Goal: Task Accomplishment & Management: Manage account settings

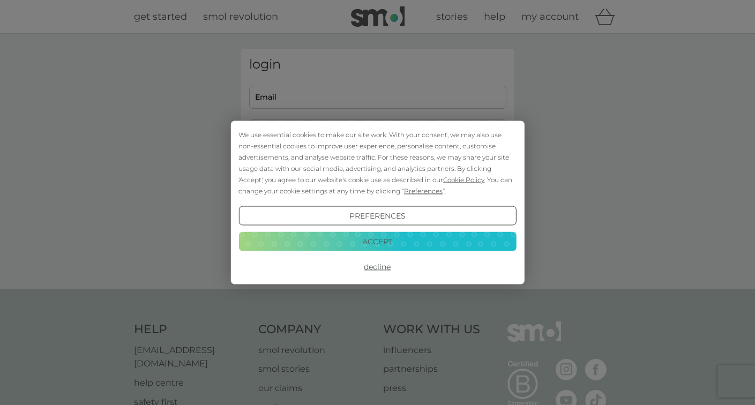
click at [378, 264] on button "Decline" at bounding box center [376, 266] width 277 height 19
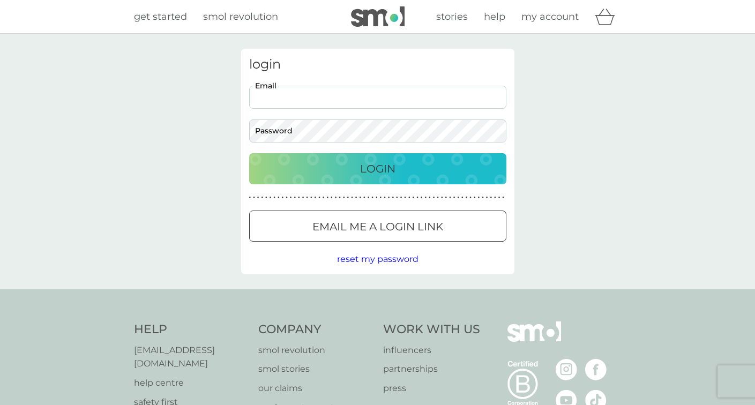
type input "[DOMAIN_NAME][EMAIL_ADDRESS][DOMAIN_NAME]"
click at [317, 167] on div "Login" at bounding box center [378, 168] width 236 height 17
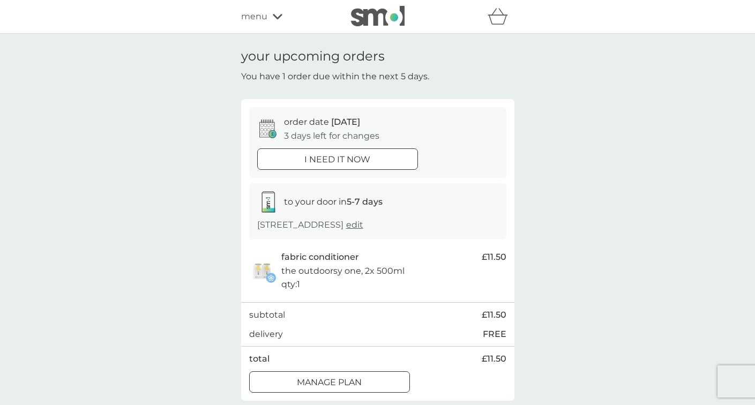
click at [363, 380] on div "Manage plan" at bounding box center [330, 382] width 160 height 14
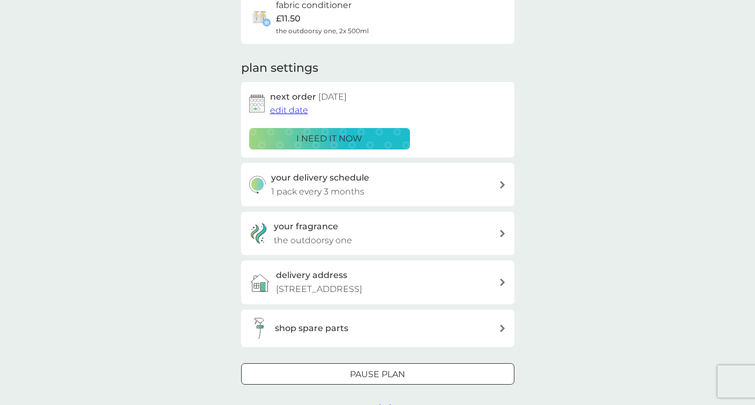
scroll to position [98, 0]
click at [416, 186] on div "your delivery schedule 1 pack every 3 months" at bounding box center [385, 185] width 228 height 27
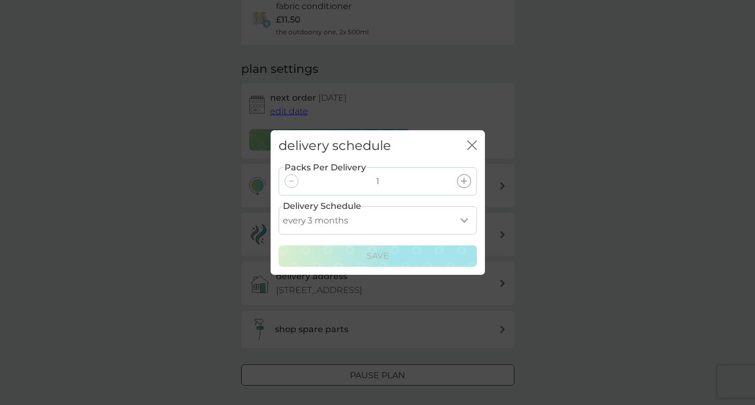
select select "5"
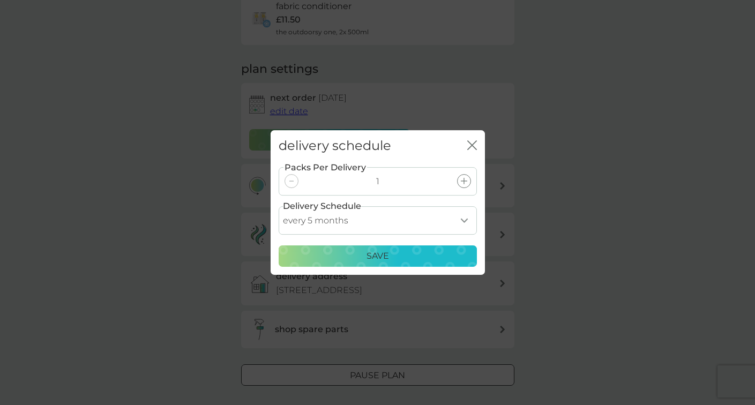
click at [366, 260] on p "Save" at bounding box center [377, 256] width 22 height 14
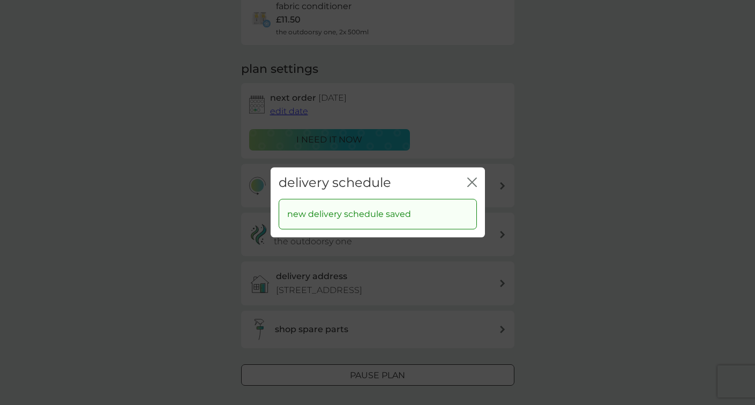
click at [471, 182] on icon "close" at bounding box center [470, 182] width 4 height 9
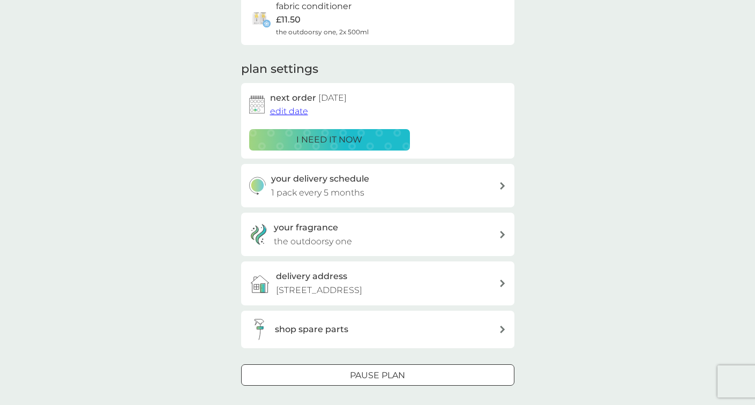
click at [290, 109] on span "edit date" at bounding box center [289, 111] width 38 height 10
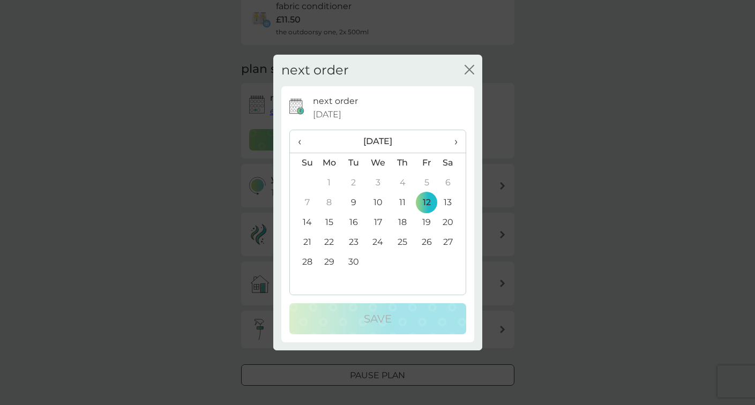
click at [455, 139] on span "›" at bounding box center [451, 141] width 11 height 22
click at [455, 140] on span "›" at bounding box center [451, 141] width 11 height 22
click at [351, 260] on td "25" at bounding box center [353, 262] width 24 height 20
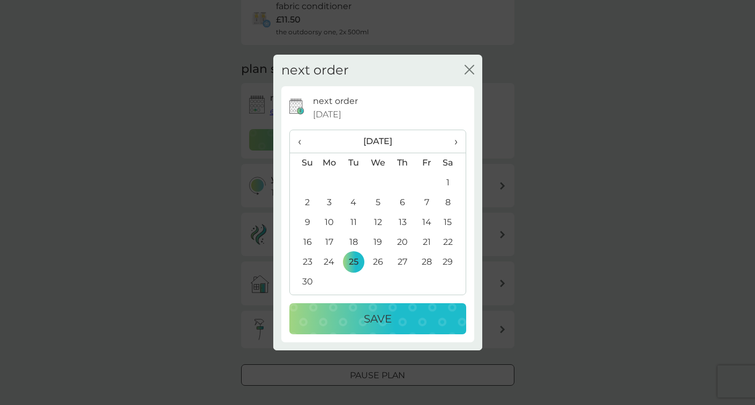
click at [340, 326] on div "Save" at bounding box center [377, 318] width 155 height 17
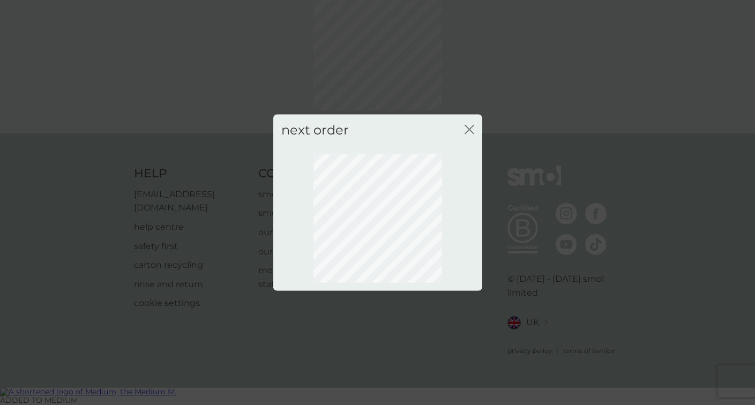
scroll to position [43, 0]
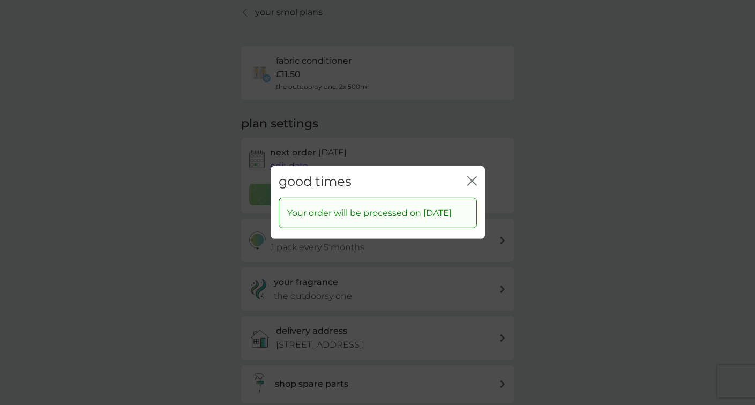
click at [471, 176] on icon "close" at bounding box center [472, 181] width 10 height 10
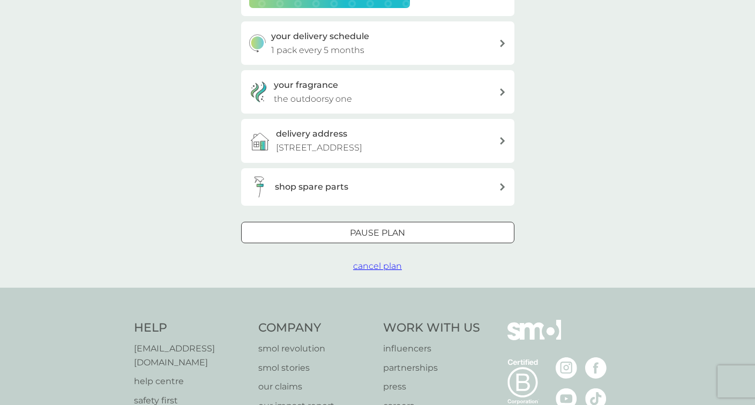
scroll to position [0, 0]
